Goal: Information Seeking & Learning: Check status

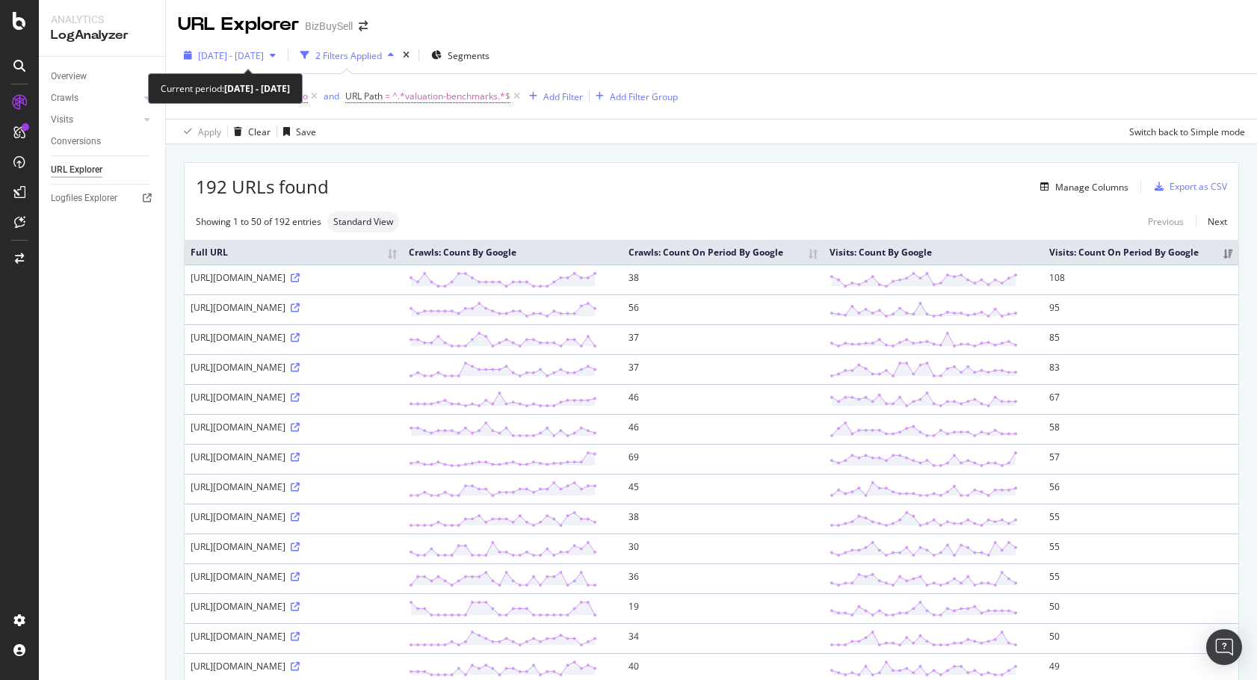
click at [251, 57] on span "[DATE] - [DATE]" at bounding box center [231, 55] width 66 height 13
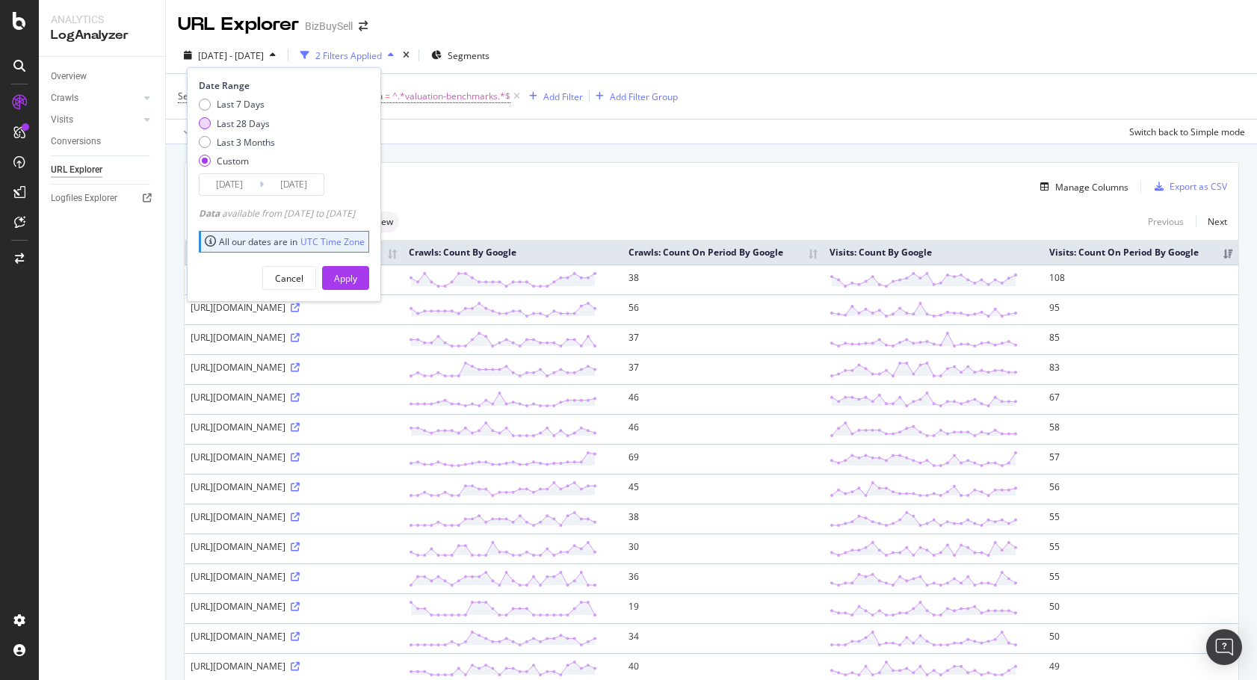
click at [203, 122] on div "Last 28 Days" at bounding box center [205, 123] width 12 height 12
type input "[DATE]"
click at [357, 280] on div "Apply" at bounding box center [345, 278] width 23 height 13
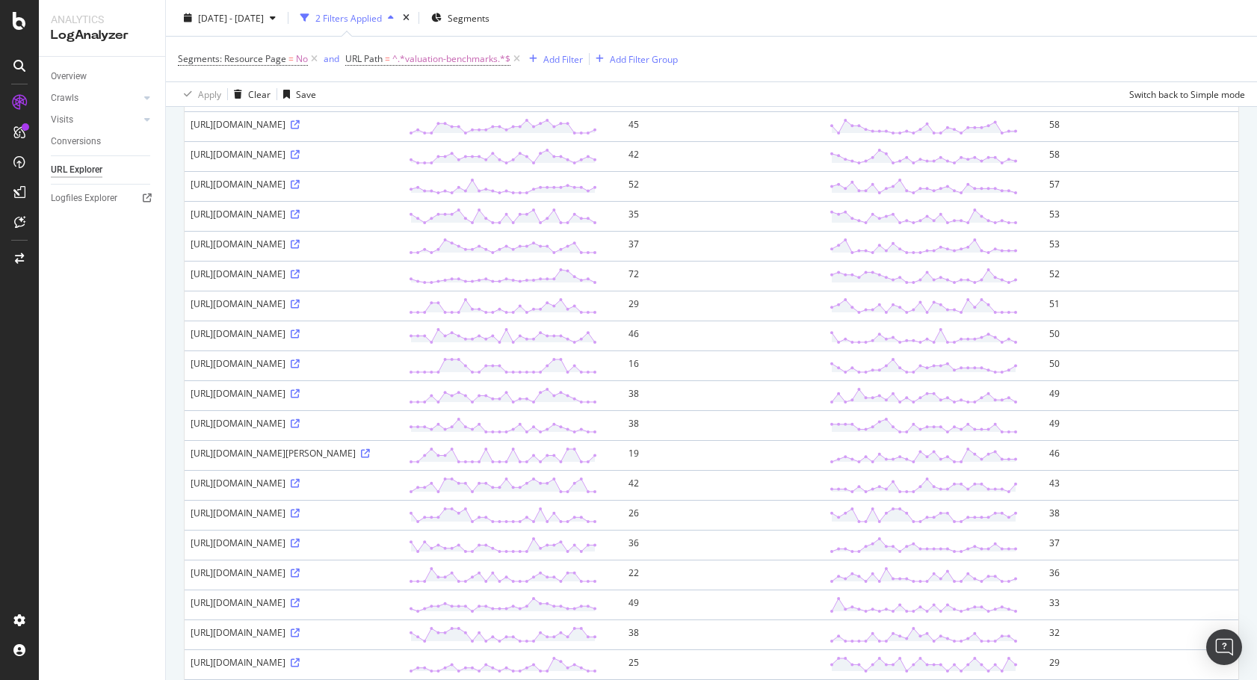
scroll to position [299, 0]
click at [300, 402] on icon at bounding box center [295, 397] width 9 height 9
